Goal: Find contact information: Find contact information

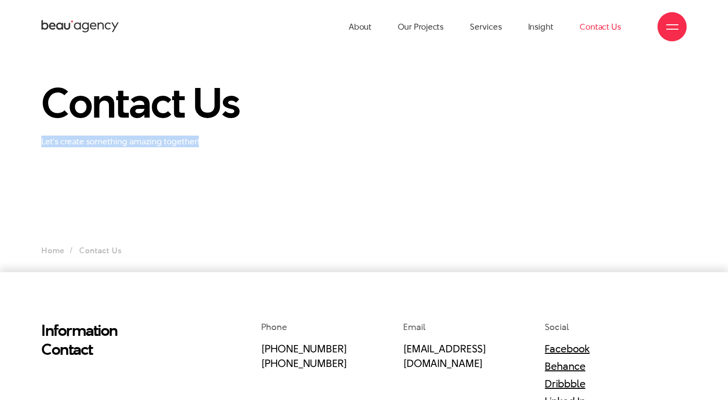
drag, startPoint x: 180, startPoint y: 140, endPoint x: 29, endPoint y: 139, distance: 151.2
click at [29, 139] on div "Contact Us Let's create something amazing together!" at bounding box center [364, 113] width 728 height 67
copy p "Let's create something amazing together!"
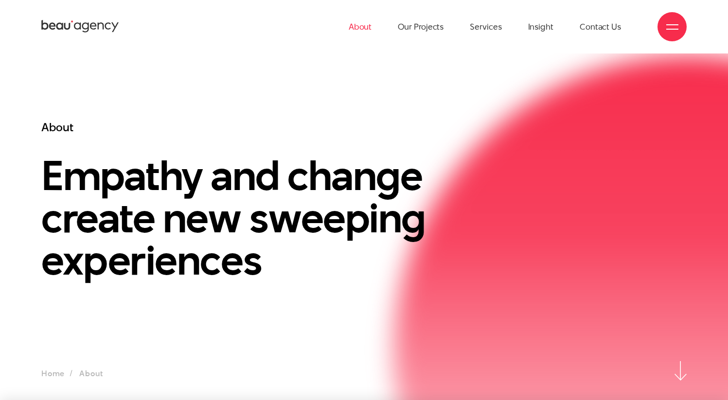
scroll to position [1, 0]
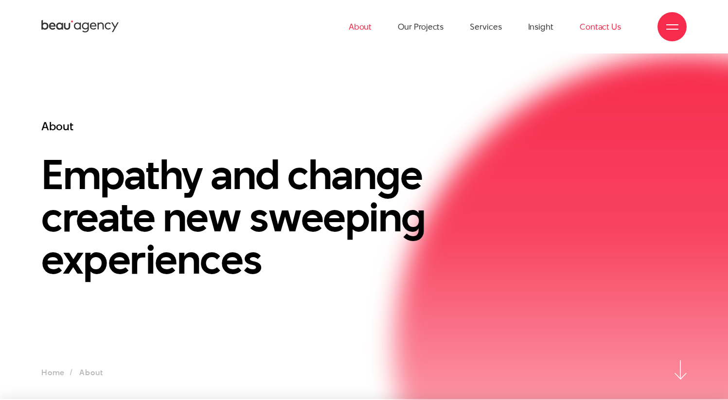
click at [597, 28] on link "Contact Us" at bounding box center [600, 26] width 41 height 53
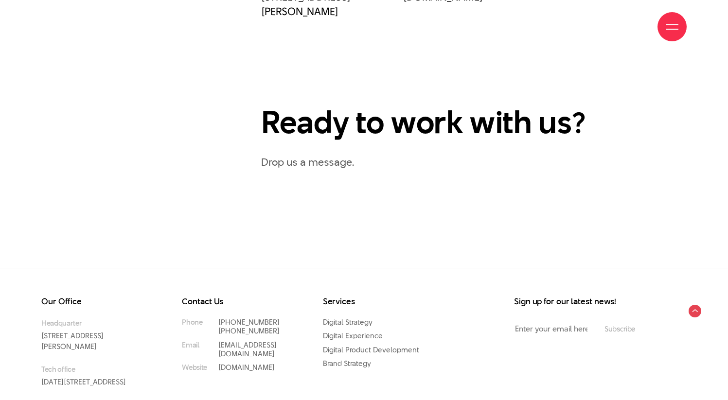
scroll to position [447, 0]
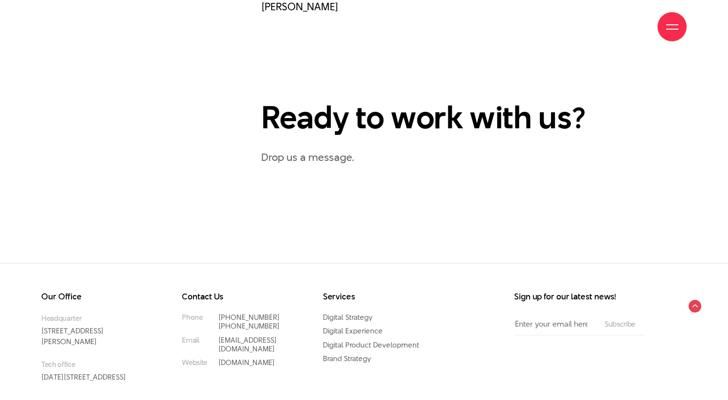
click at [336, 134] on h2 "Ready to work with us?" at bounding box center [441, 117] width 361 height 33
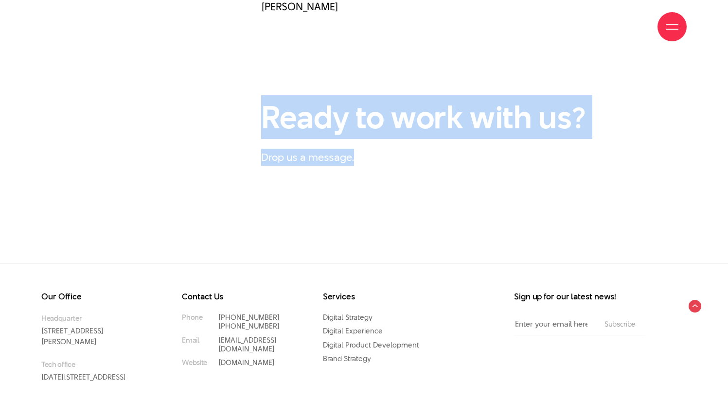
drag, startPoint x: 250, startPoint y: 124, endPoint x: 460, endPoint y: 178, distance: 216.1
click at [460, 178] on div "Information Contact Phone (+84) 97 531 9889 (+84) 86 929 1771 Email info@beau.v…" at bounding box center [364, 44] width 660 height 341
copy div "Ready to work with us? Drop us a message."
click at [347, 182] on div "Phone (+84) 97 531 9889 (+84) 86 929 1771 Email info@beau.vn Social Facebook Be…" at bounding box center [474, 44] width 440 height 341
drag, startPoint x: 356, startPoint y: 174, endPoint x: 239, endPoint y: 132, distance: 123.8
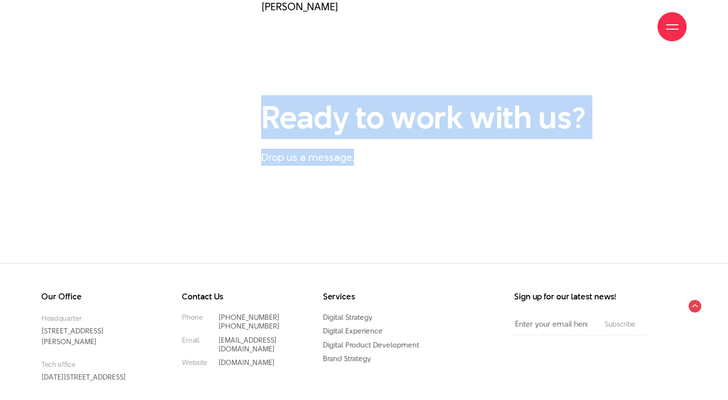
click at [239, 132] on div "Information Contact Phone (+84) 97 531 9889 (+84) 86 929 1771 Email info@beau.v…" at bounding box center [364, 44] width 660 height 341
copy div "Ready to work with us? Drop us a message."
click at [260, 124] on div "Phone (+84) 97 531 9889 (+84) 86 929 1771 Email info@beau.vn Social Facebook Be…" at bounding box center [474, 44] width 440 height 341
drag, startPoint x: 260, startPoint y: 124, endPoint x: 599, endPoint y: 129, distance: 339.5
click at [599, 129] on div "Phone (+84) 97 531 9889 (+84) 86 929 1771 Email info@beau.vn Social Facebook Be…" at bounding box center [474, 44] width 440 height 341
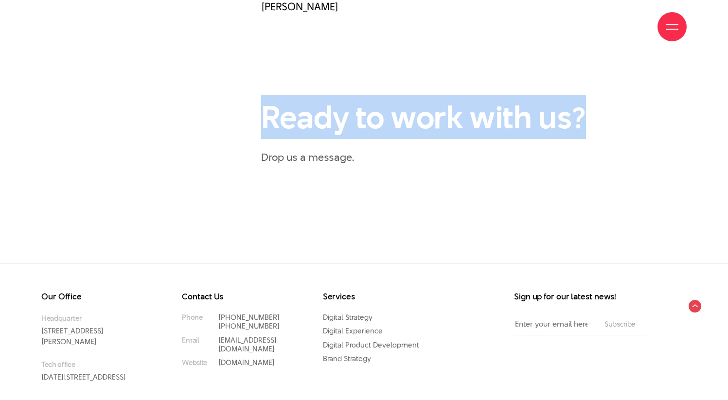
copy h2 "Ready to work with us?"
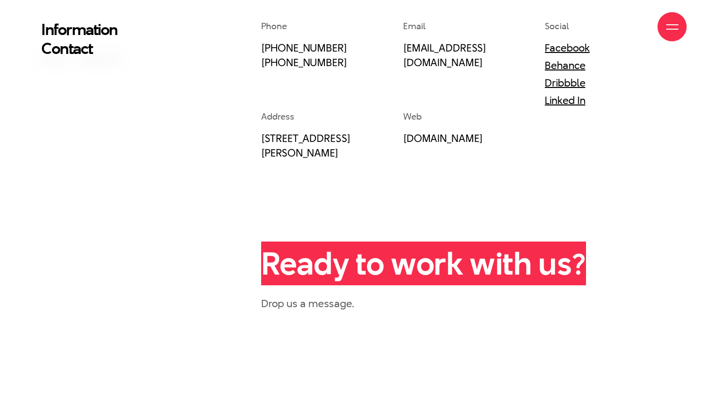
scroll to position [338, 0]
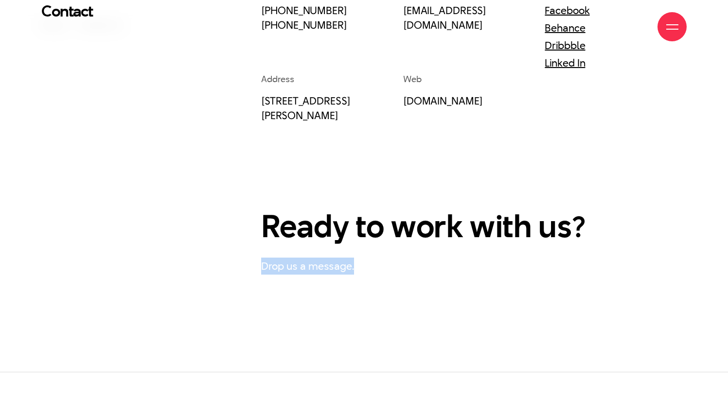
copy p "Drop us a message."
drag, startPoint x: 355, startPoint y: 281, endPoint x: 259, endPoint y: 283, distance: 96.8
click at [258, 283] on div "Phone (+84) 97 531 9889 (+84) 86 929 1771 Email info@beau.vn Social Facebook Be…" at bounding box center [474, 152] width 440 height 341
copy p "Drop us a message."
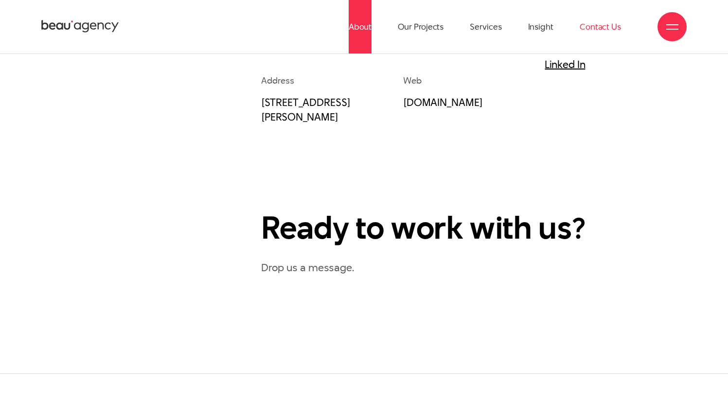
scroll to position [336, 0]
